Goal: Find specific page/section: Find specific page/section

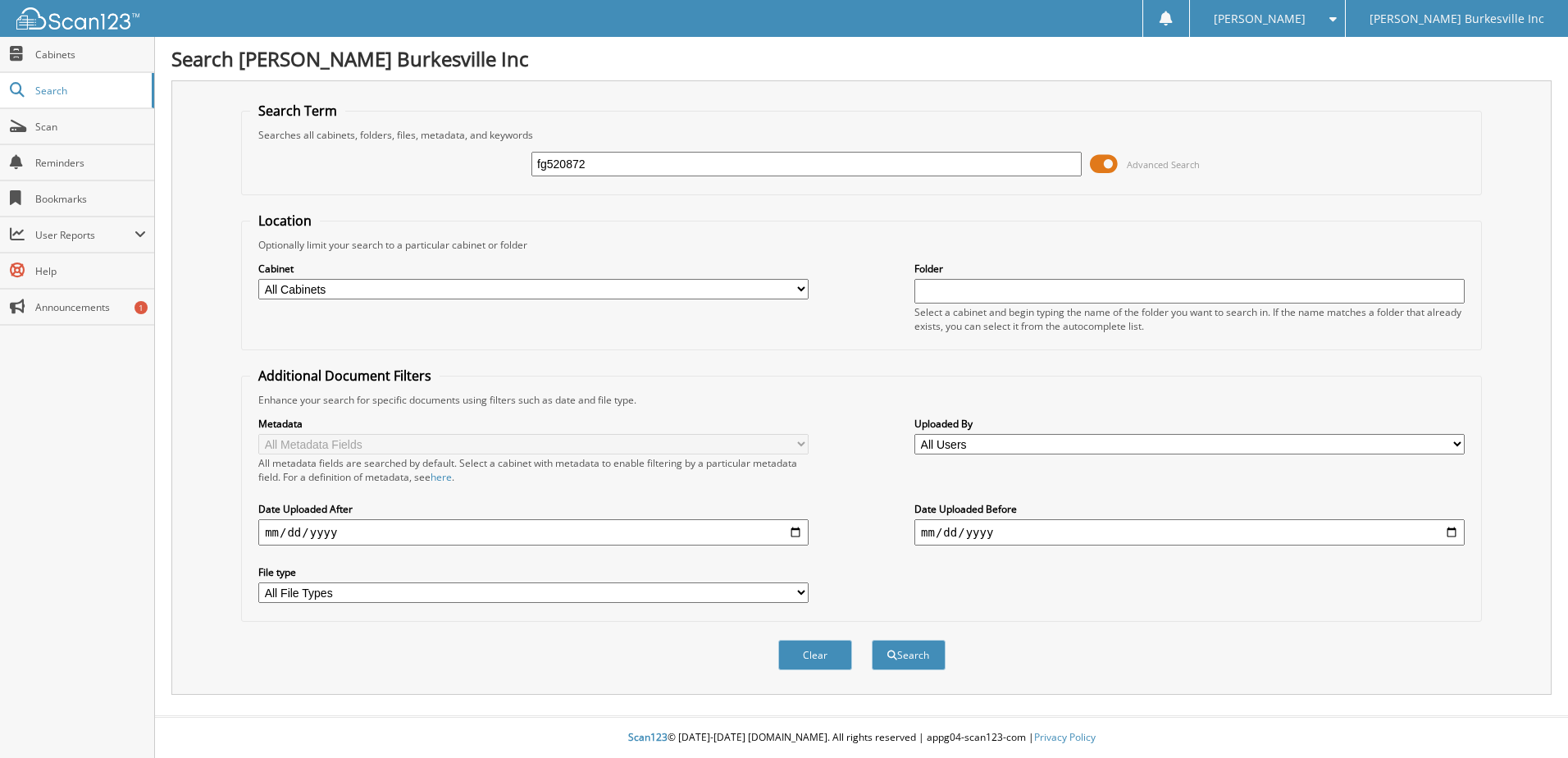
type input "fg520872"
click at [872, 640] on button "Search" at bounding box center [909, 655] width 74 height 30
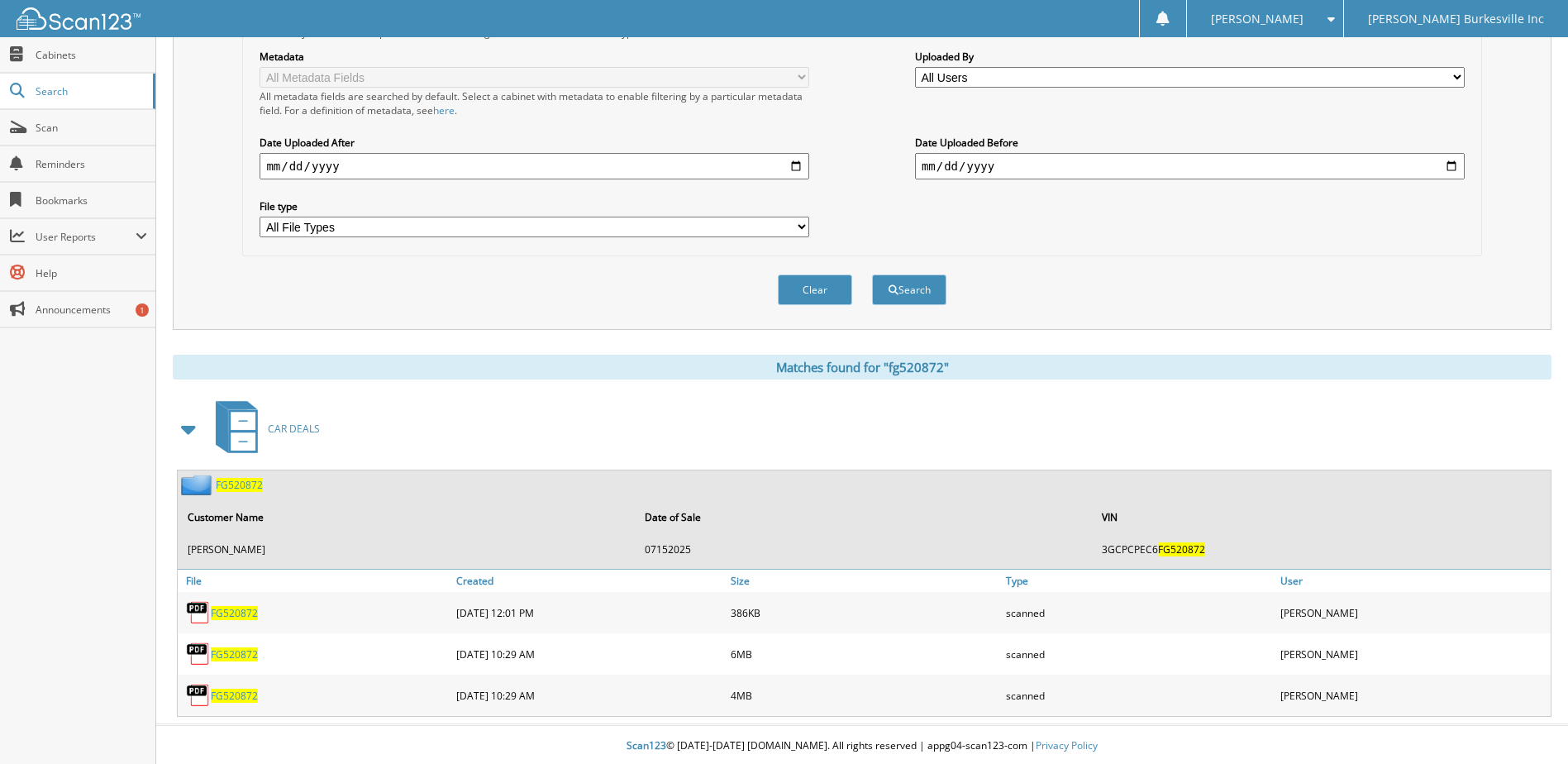
scroll to position [374, 0]
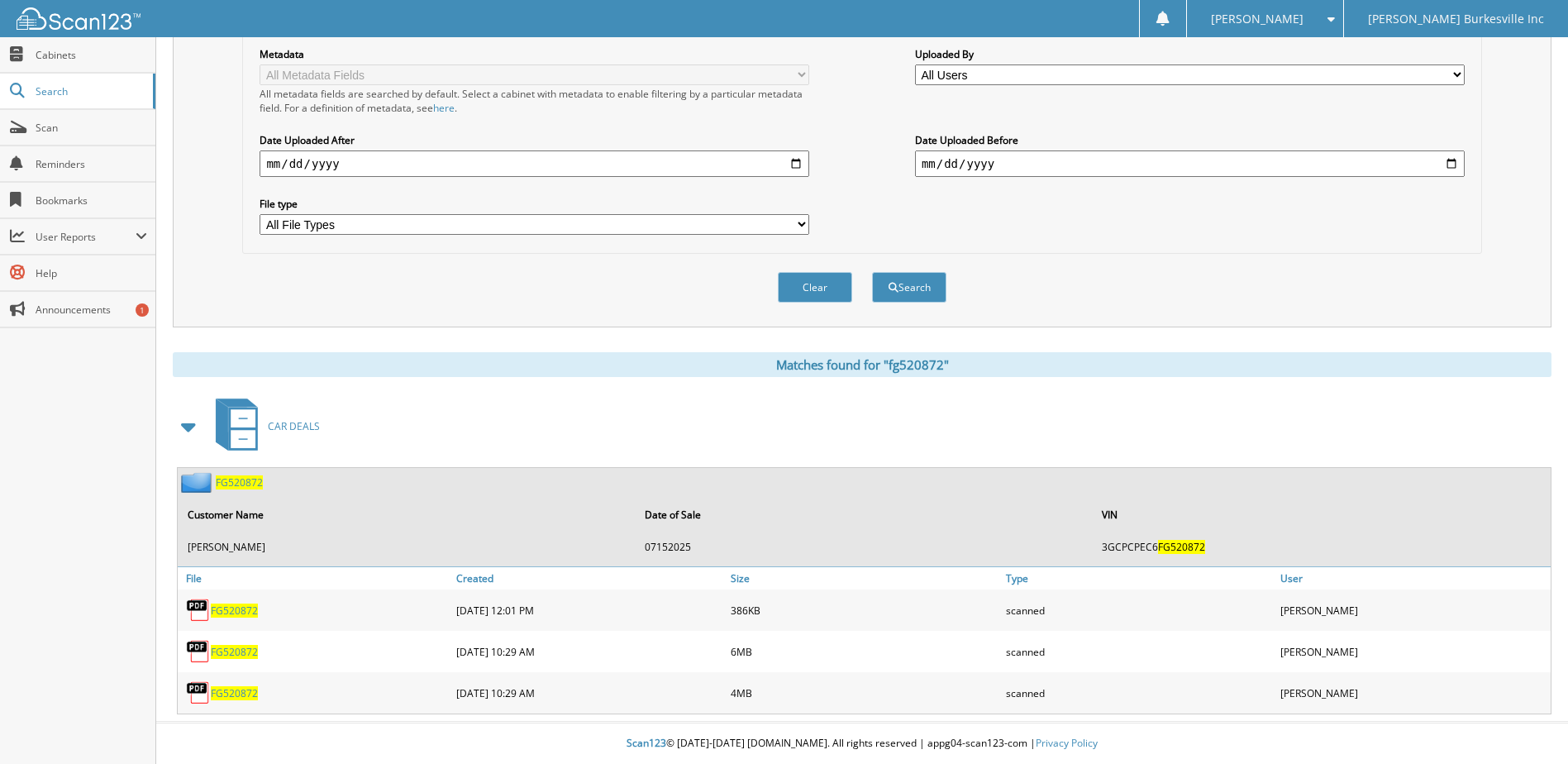
click at [233, 482] on span "FG520872" at bounding box center [239, 482] width 47 height 14
